Goal: Task Accomplishment & Management: Manage account settings

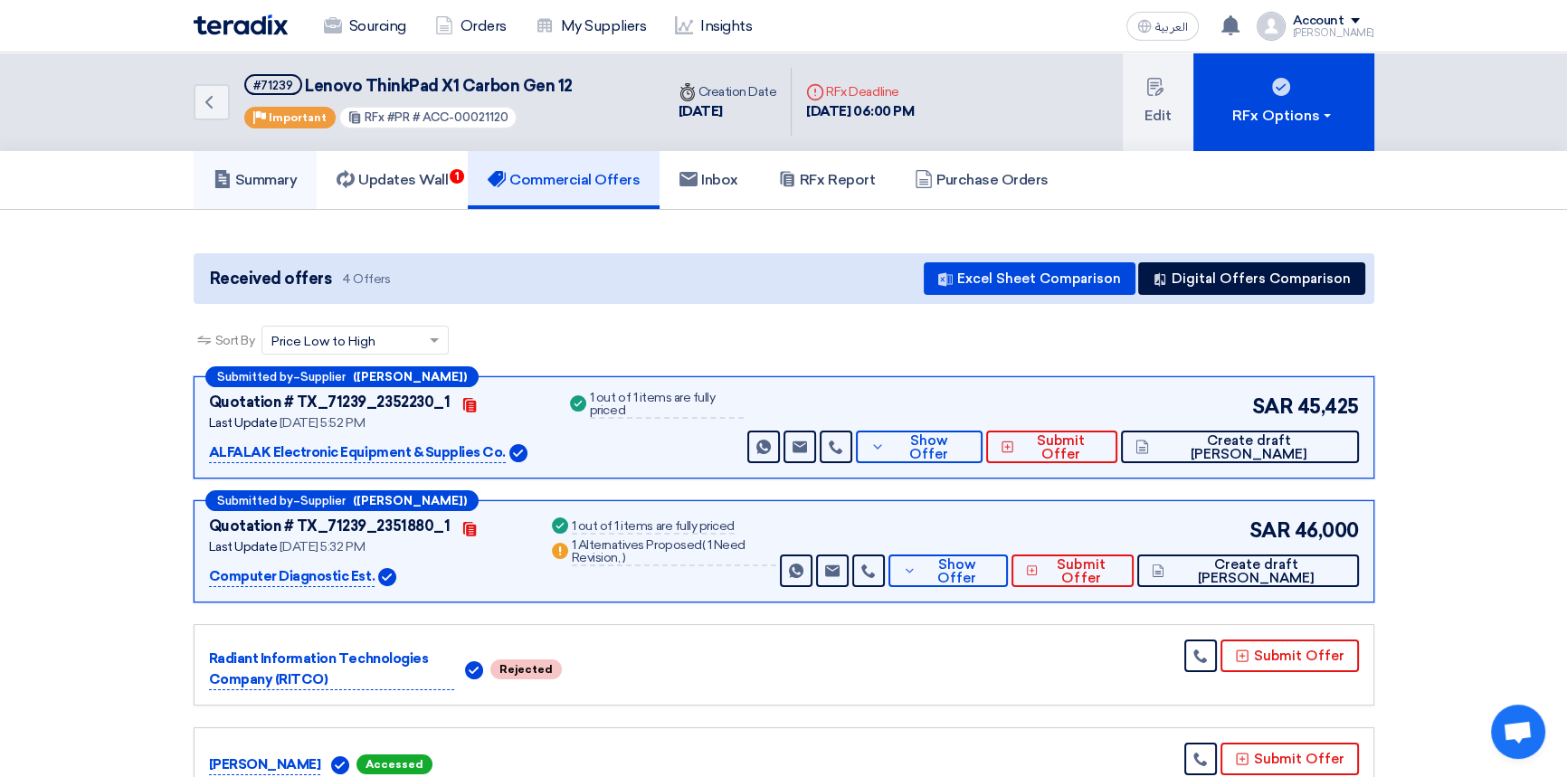
drag, startPoint x: 284, startPoint y: 177, endPoint x: 293, endPoint y: 182, distance: 10.1
click at [284, 177] on h5 "Summary" at bounding box center [256, 180] width 84 height 18
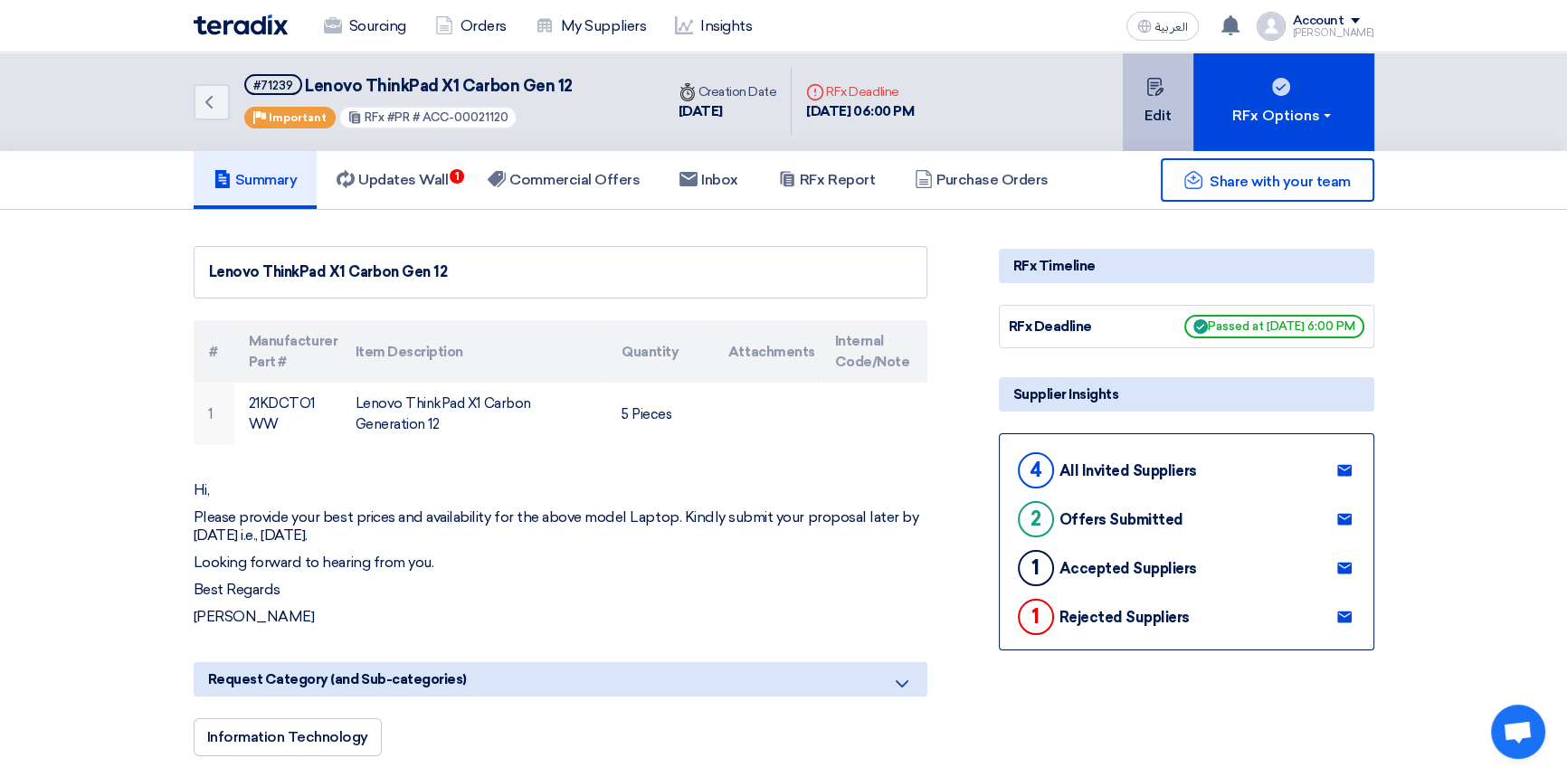
click at [1166, 103] on button "Edit" at bounding box center [1158, 101] width 71 height 99
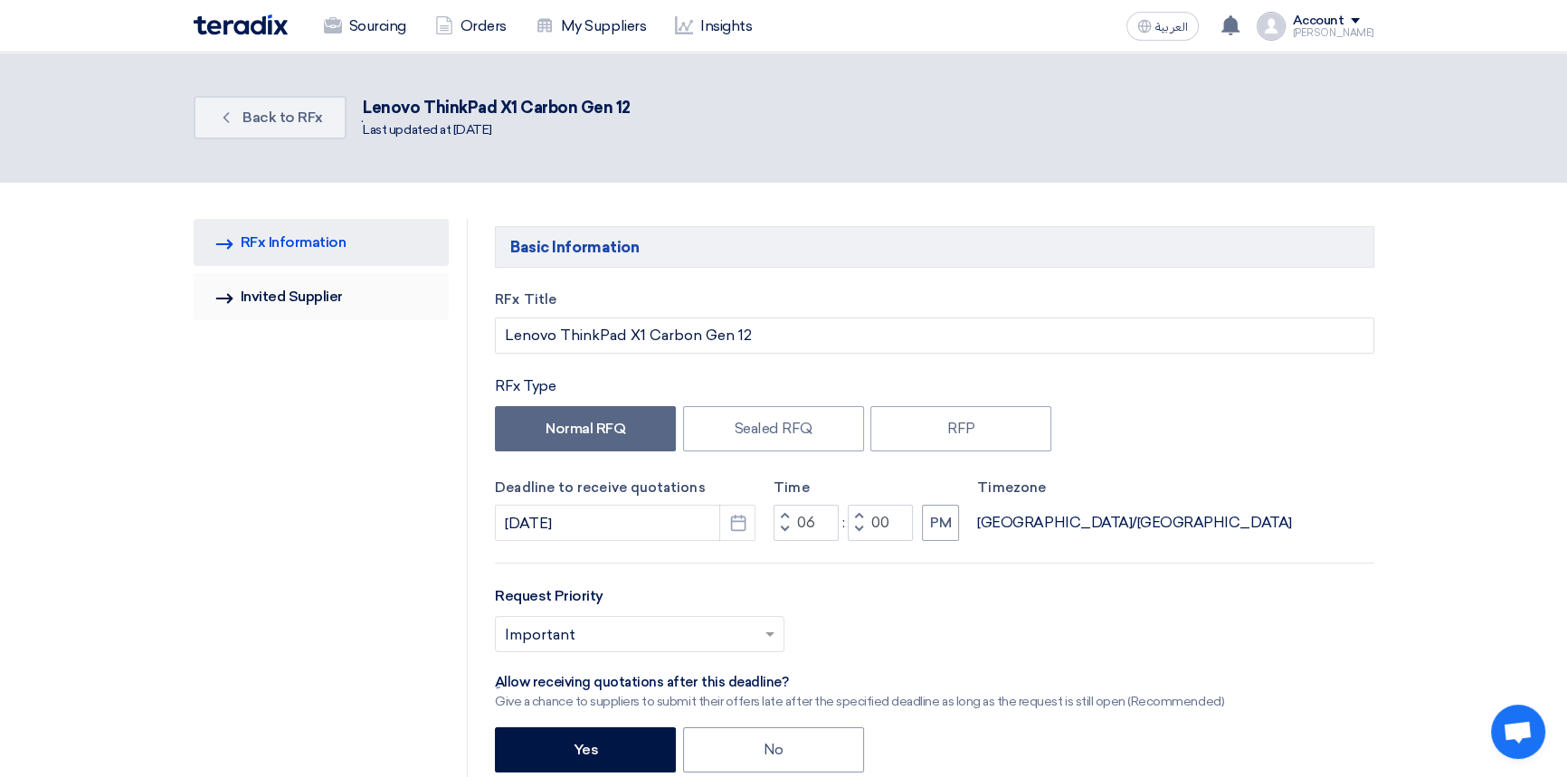
click at [293, 299] on link "Invited Suppliers Invited Supplier" at bounding box center [322, 296] width 256 height 47
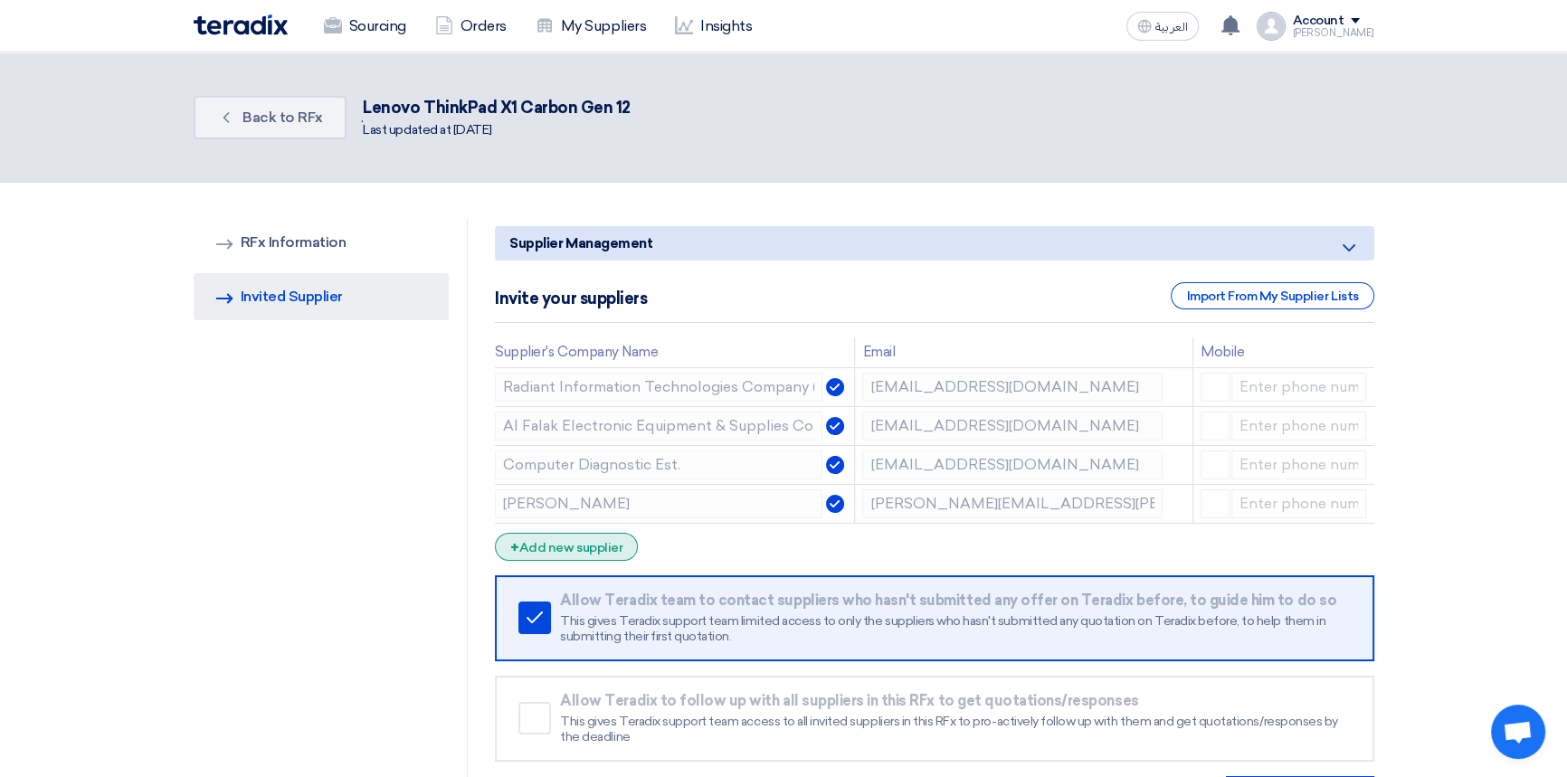
click at [581, 542] on div "+ Add new supplier" at bounding box center [566, 547] width 143 height 28
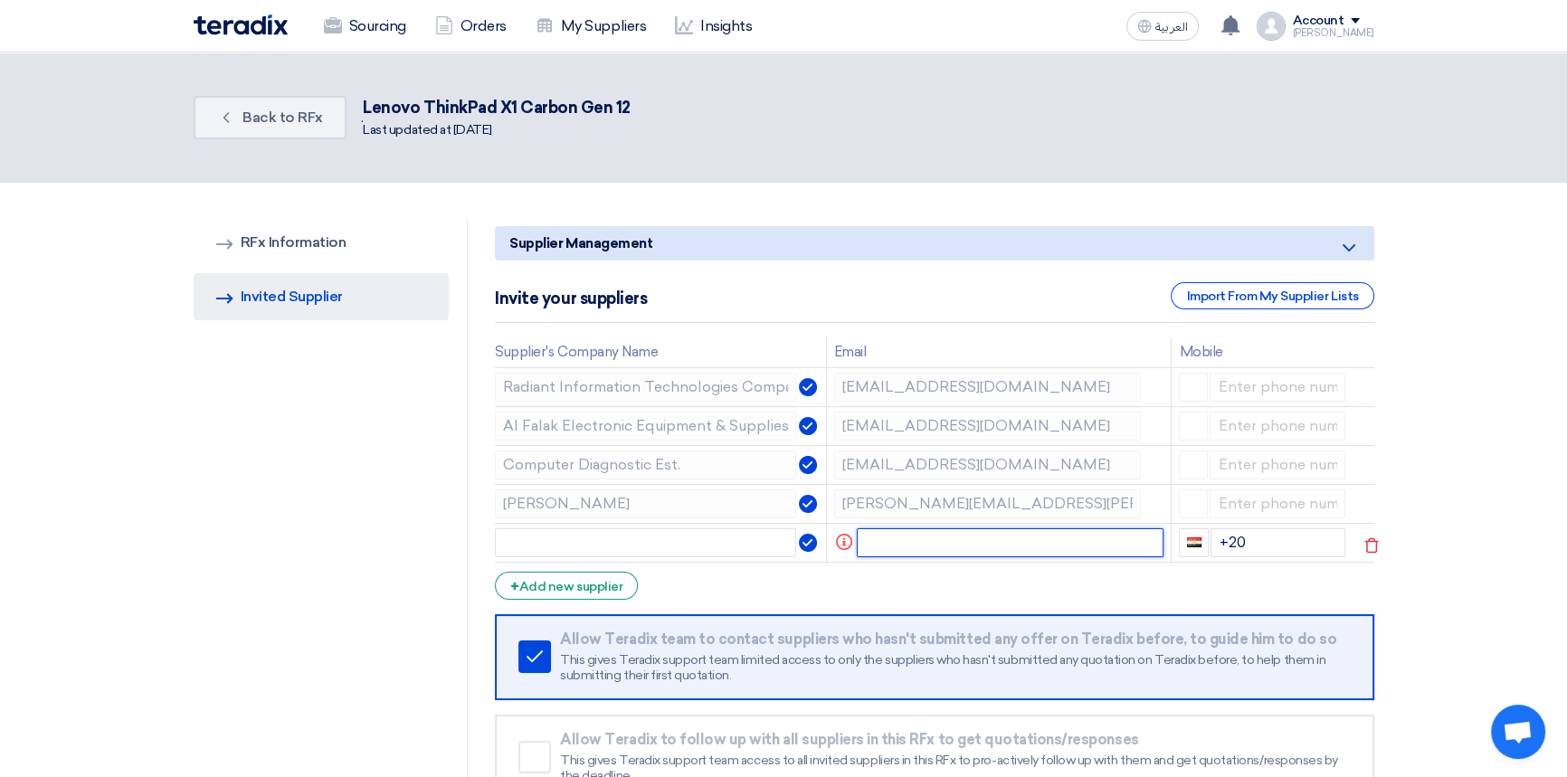
click at [903, 543] on input "text" at bounding box center [1010, 542] width 307 height 29
paste input "[PERSON_NAME] <[PERSON_NAME][EMAIL_ADDRESS][DOMAIN_NAME]>"
type input "[PERSON_NAME][EMAIL_ADDRESS][DOMAIN_NAME]"
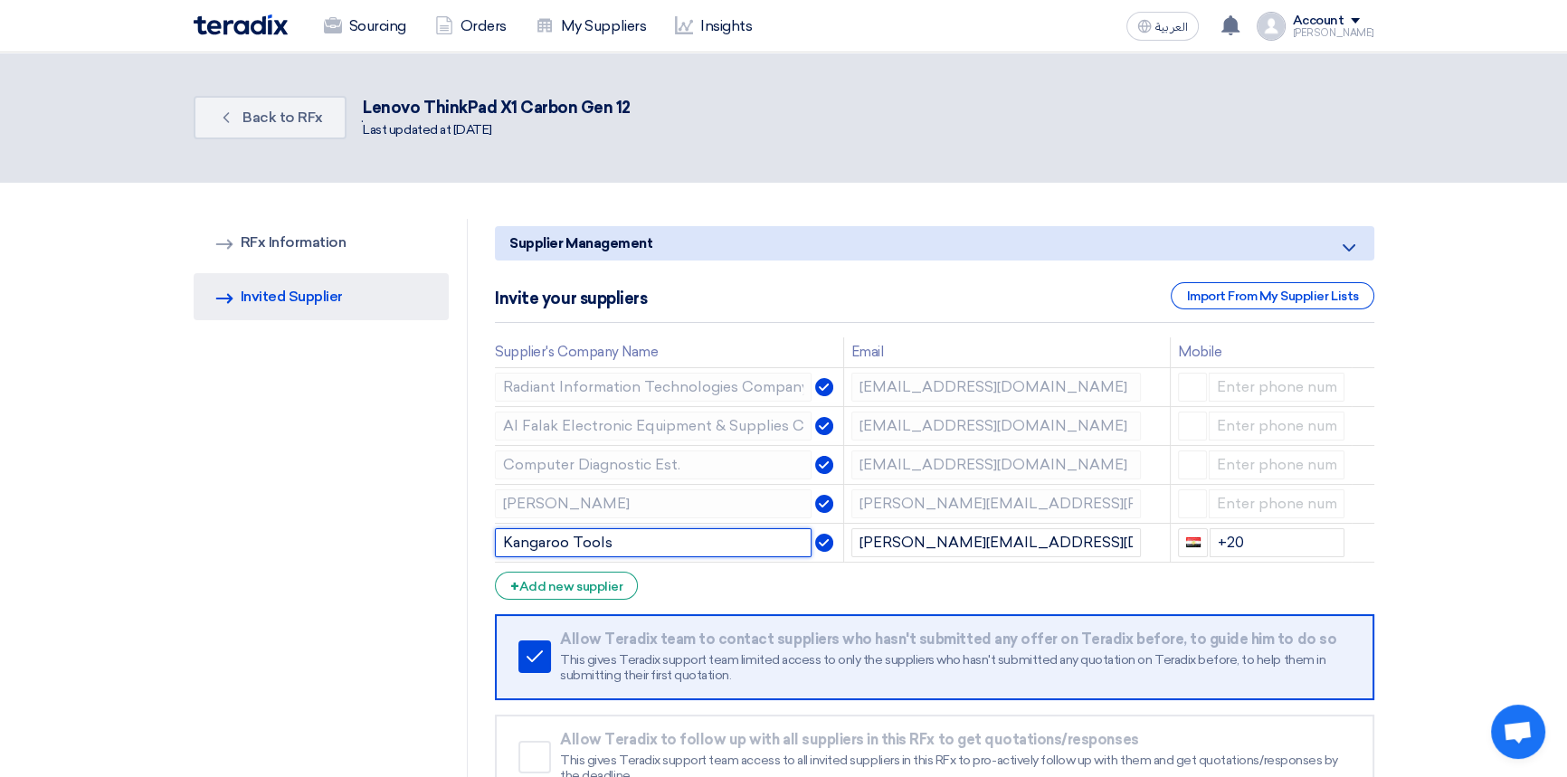
type input "Kangaroo Tools"
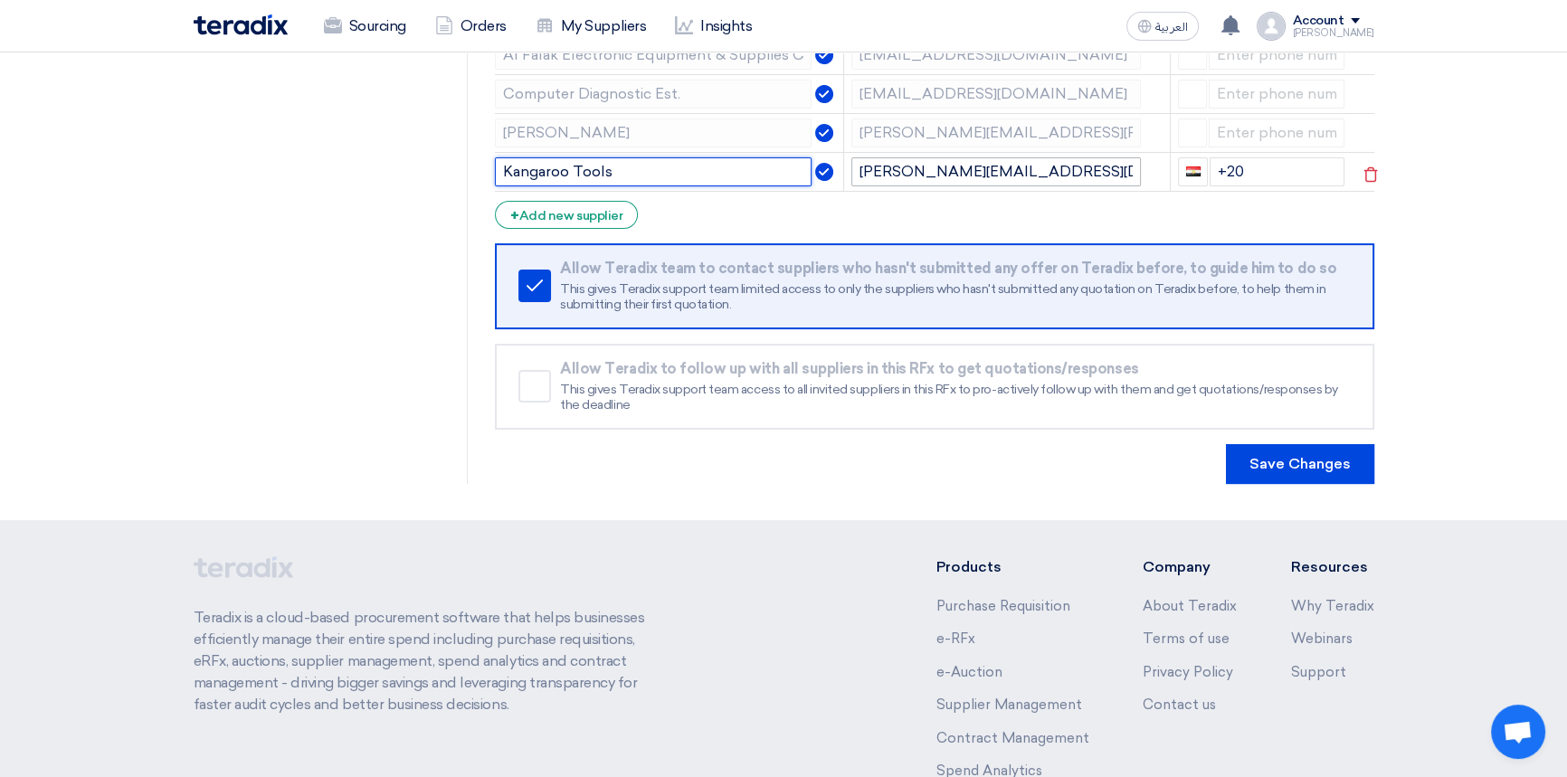
scroll to position [520, 0]
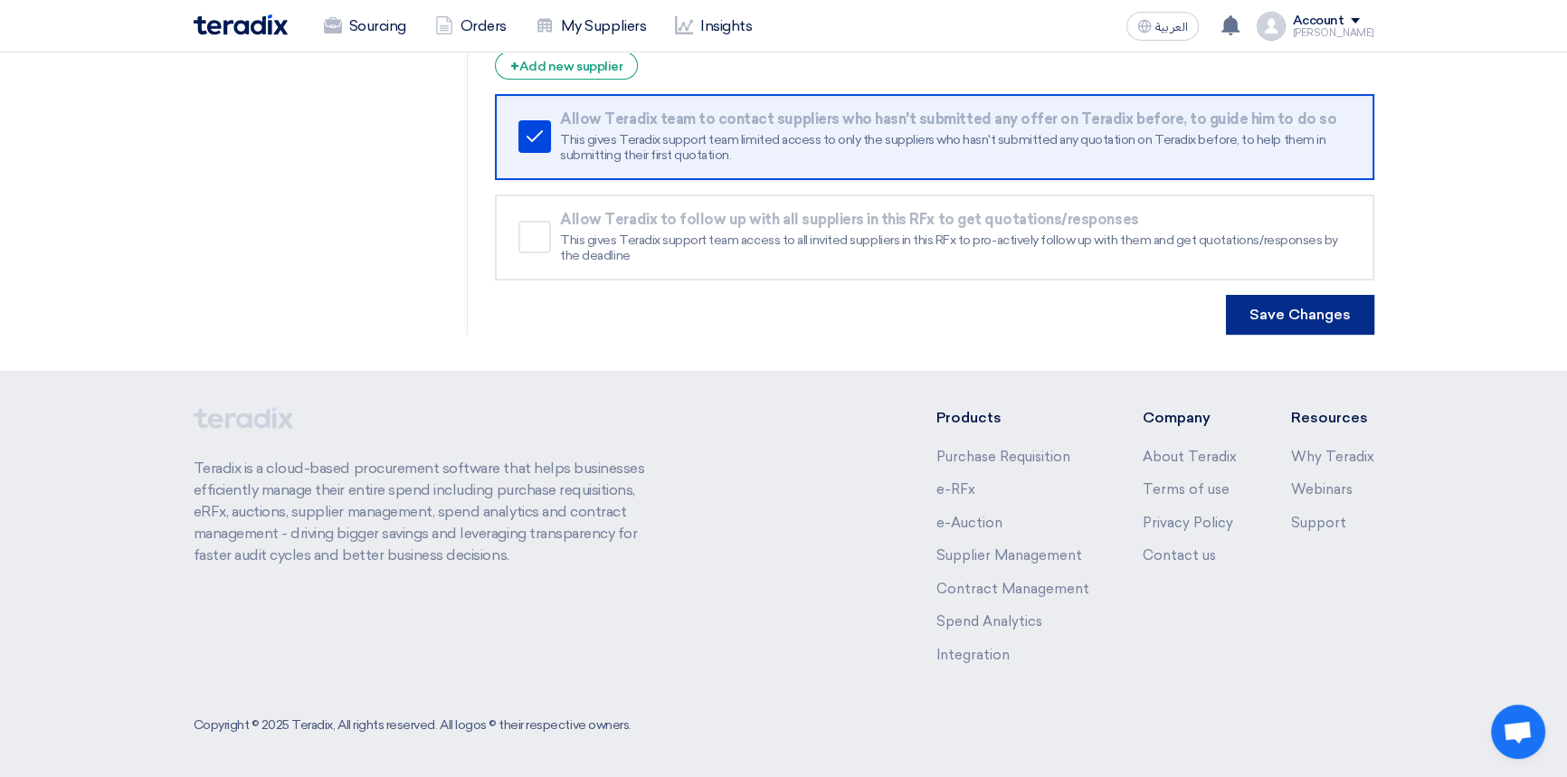
click at [1312, 316] on button "Save Changes" at bounding box center [1300, 315] width 148 height 40
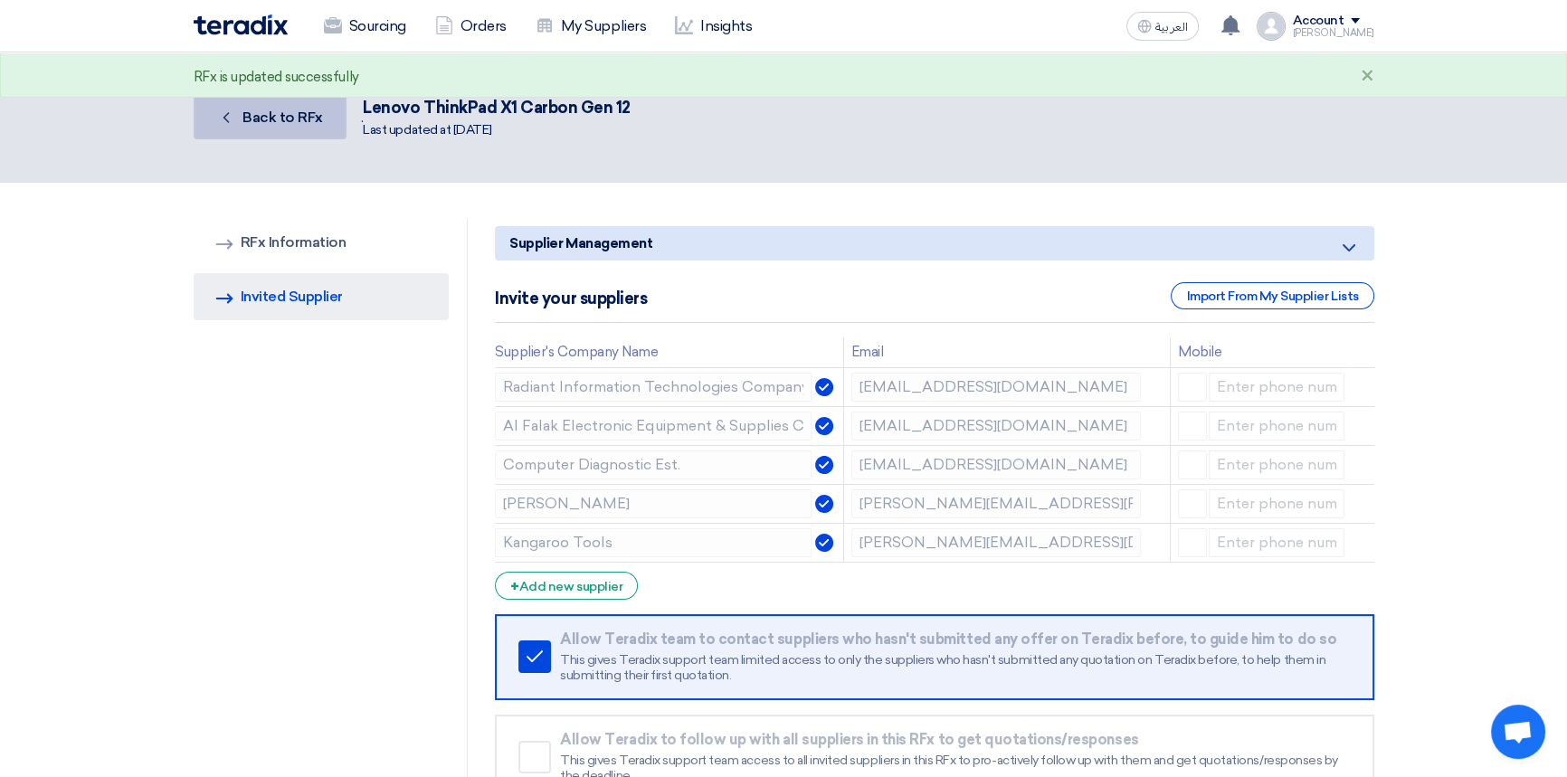
click at [294, 127] on link "Back Back to RFx" at bounding box center [270, 117] width 153 height 43
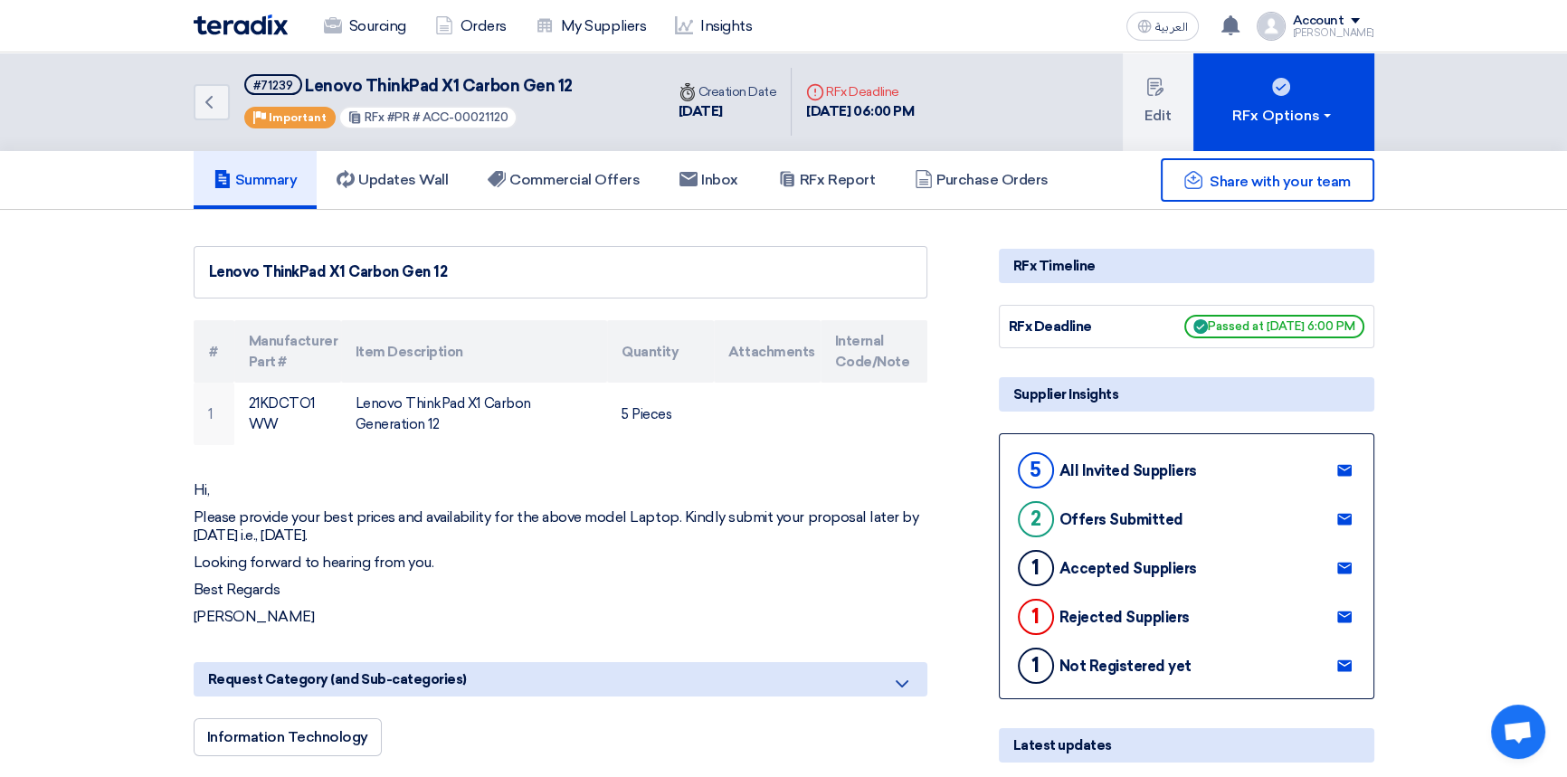
click at [1345, 520] on use at bounding box center [1344, 520] width 14 height 12
click at [1339, 663] on use at bounding box center [1344, 666] width 14 height 12
